Goal: Learn about a topic

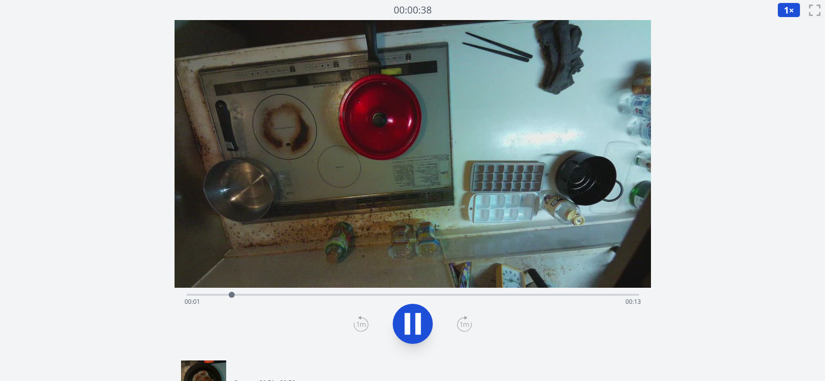
click at [530, 296] on div "Time elapsed: 00:01 Time remaining: 00:13" at bounding box center [413, 302] width 456 height 16
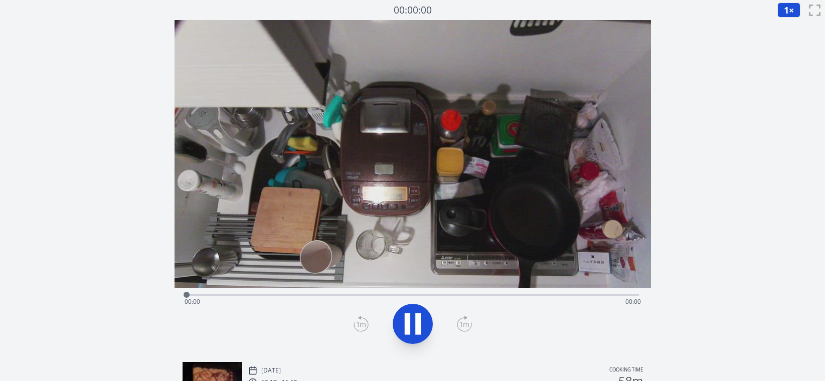
click at [551, 295] on div "Time elapsed: 00:00 Time remaining: 00:00" at bounding box center [413, 302] width 456 height 16
drag, startPoint x: 549, startPoint y: 297, endPoint x: 534, endPoint y: 295, distance: 15.2
click at [534, 295] on div at bounding box center [534, 295] width 6 height 6
drag, startPoint x: 558, startPoint y: 293, endPoint x: 485, endPoint y: 294, distance: 73.2
click at [485, 294] on div at bounding box center [485, 295] width 6 height 6
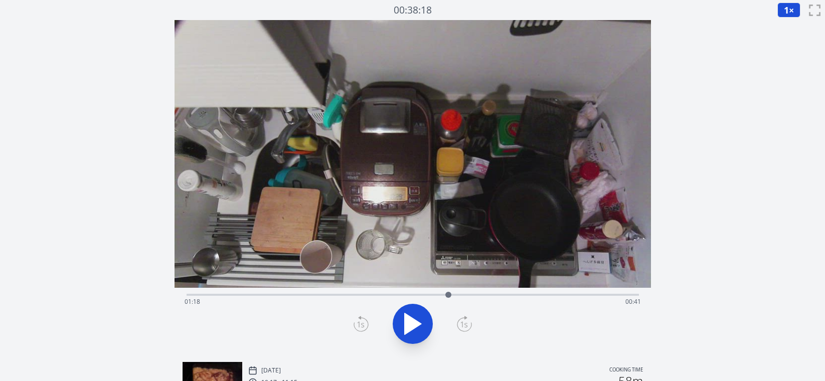
drag, startPoint x: 485, startPoint y: 294, endPoint x: 448, endPoint y: 294, distance: 36.6
click at [448, 294] on div at bounding box center [448, 295] width 6 height 6
drag, startPoint x: 462, startPoint y: 295, endPoint x: 315, endPoint y: 294, distance: 146.9
click at [315, 294] on div at bounding box center [315, 295] width 6 height 6
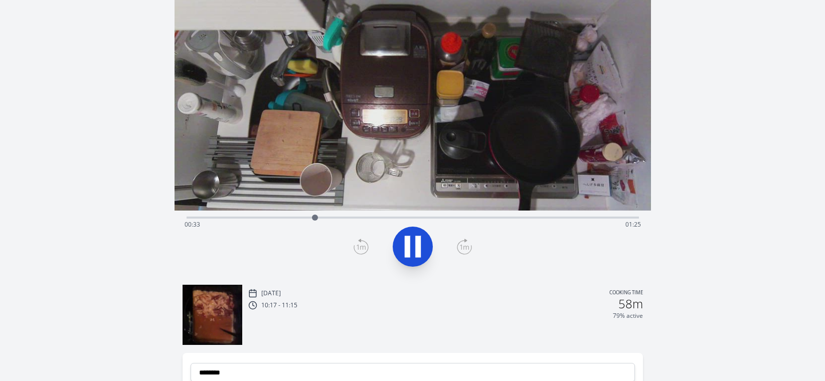
scroll to position [195, 0]
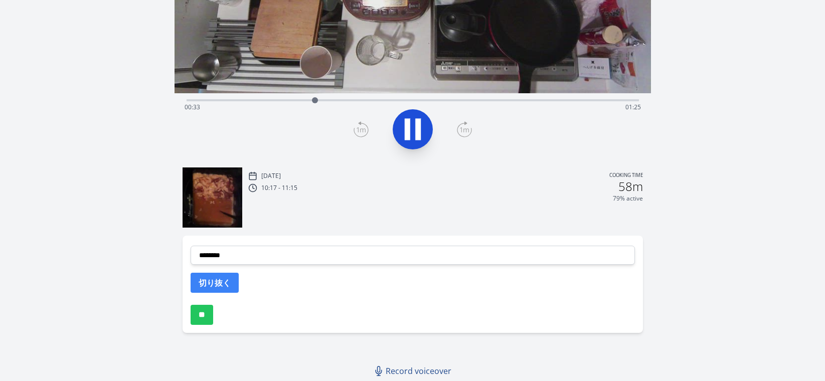
click at [206, 205] on img at bounding box center [213, 197] width 60 height 60
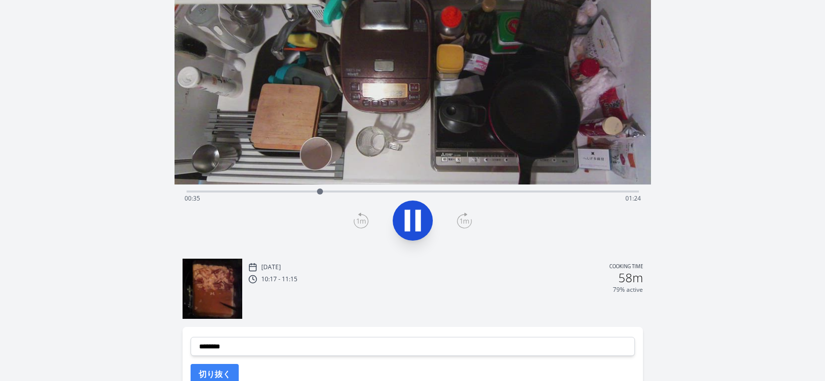
scroll to position [91, 0]
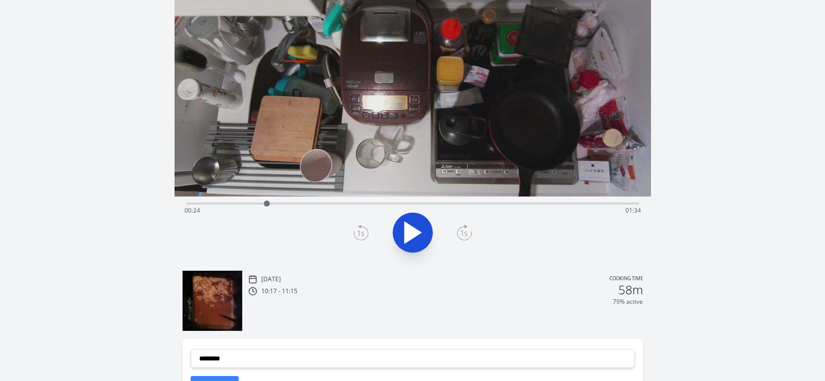
drag, startPoint x: 324, startPoint y: 202, endPoint x: 267, endPoint y: 201, distance: 57.2
click at [267, 201] on div at bounding box center [267, 204] width 6 height 6
